Goal: Transaction & Acquisition: Purchase product/service

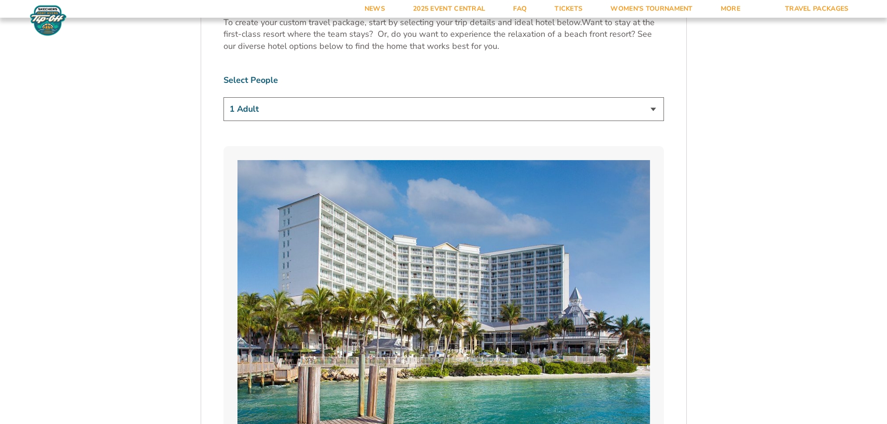
scroll to position [652, 0]
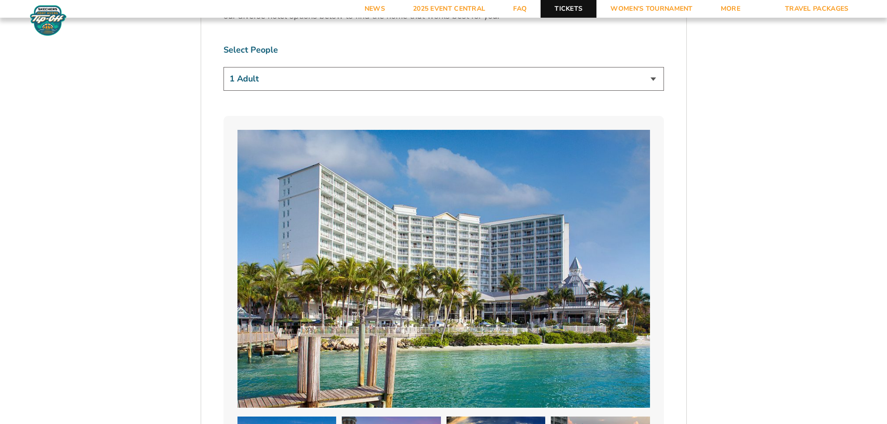
click at [577, 9] on link "Tickets" at bounding box center [569, 9] width 56 height 18
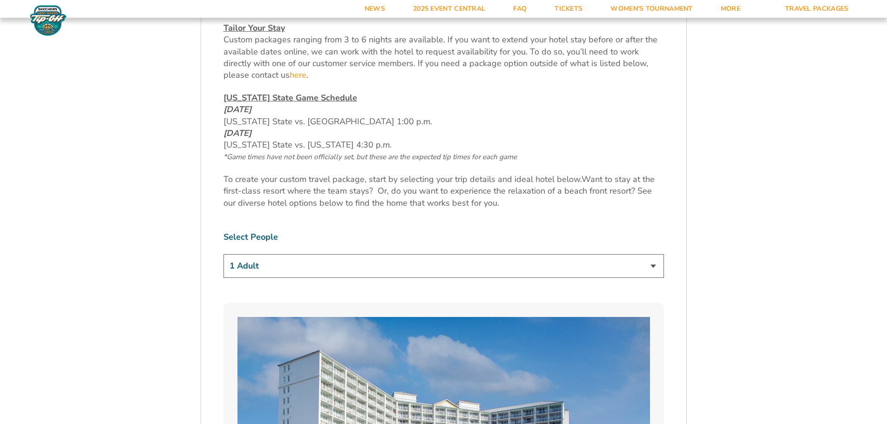
scroll to position [466, 0]
click at [654, 262] on select "1 Adult 2 Adults 3 Adults 4 Adults 2 Adults + 1 Child 2 Adults + 2 Children 2 A…" at bounding box center [443, 265] width 440 height 24
select select "2 Adults"
click at [223, 253] on select "1 Adult 2 Adults 3 Adults 4 Adults 2 Adults + 1 Child 2 Adults + 2 Children 2 A…" at bounding box center [443, 265] width 440 height 24
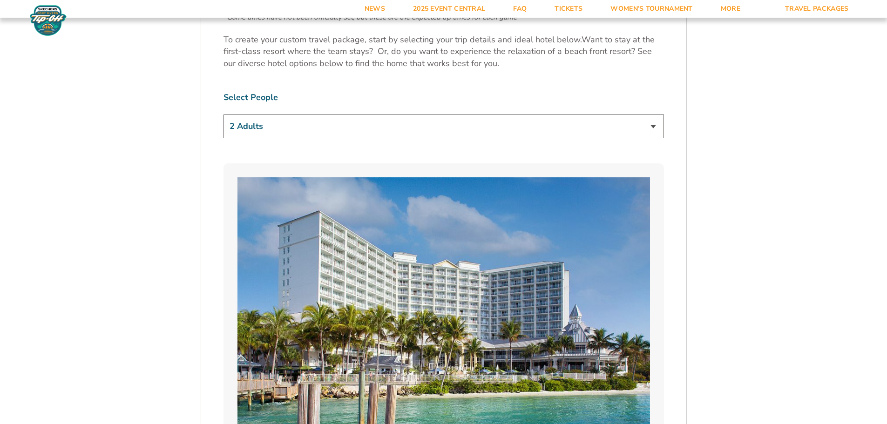
scroll to position [652, 0]
